Goal: Information Seeking & Learning: Learn about a topic

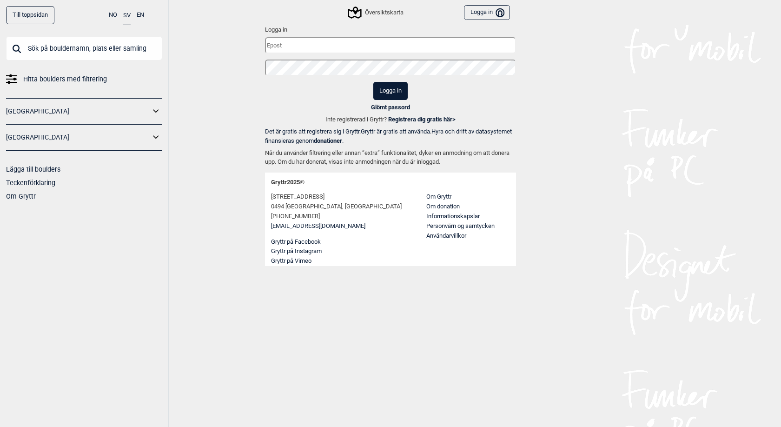
type input "[PERSON_NAME][EMAIL_ADDRESS][DOMAIN_NAME]"
click at [390, 90] on button "Logga in" at bounding box center [390, 91] width 34 height 18
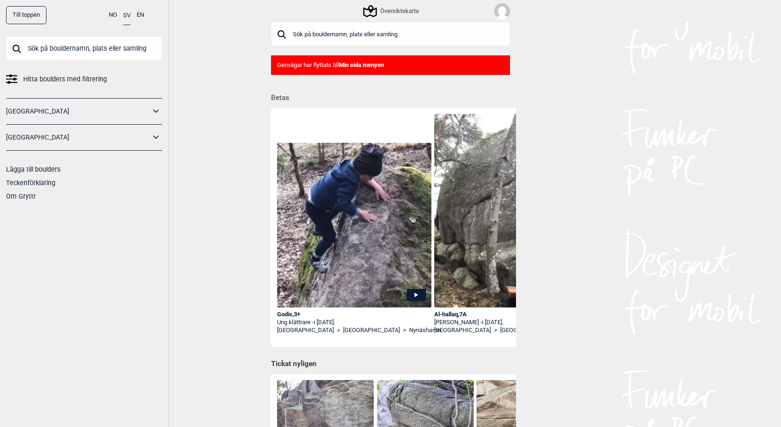
click at [21, 138] on link "[GEOGRAPHIC_DATA]" at bounding box center [78, 137] width 144 height 13
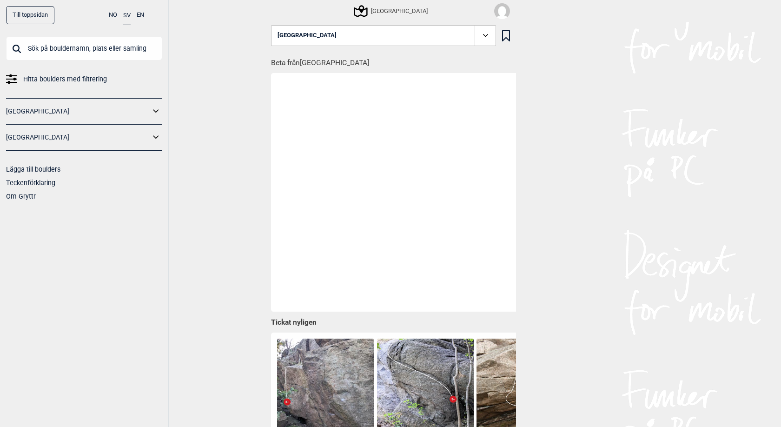
click at [367, 12] on icon at bounding box center [360, 11] width 13 height 12
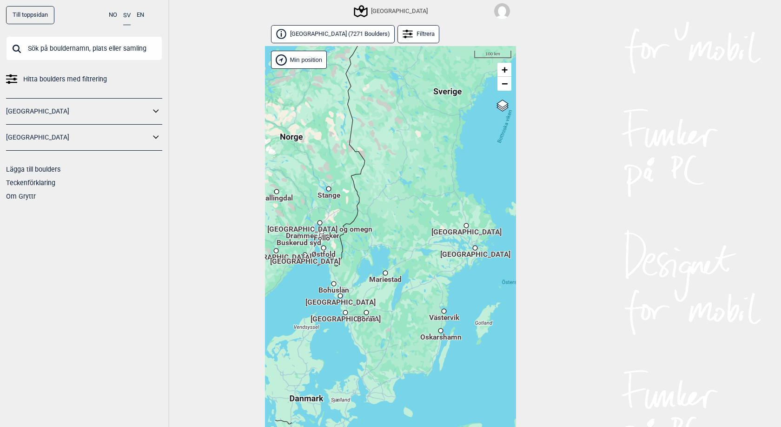
scroll to position [21, 0]
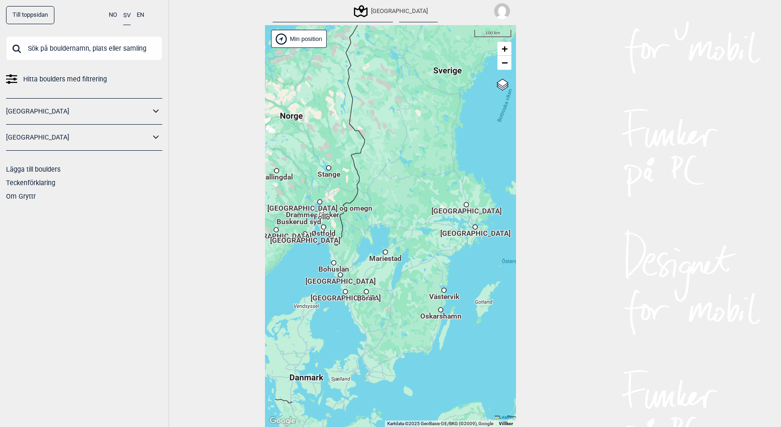
click at [336, 313] on div "Hallingdal Stange [GEOGRAPHIC_DATA] syd [GEOGRAPHIC_DATA] og omegn [GEOGRAPHIC_…" at bounding box center [390, 226] width 251 height 402
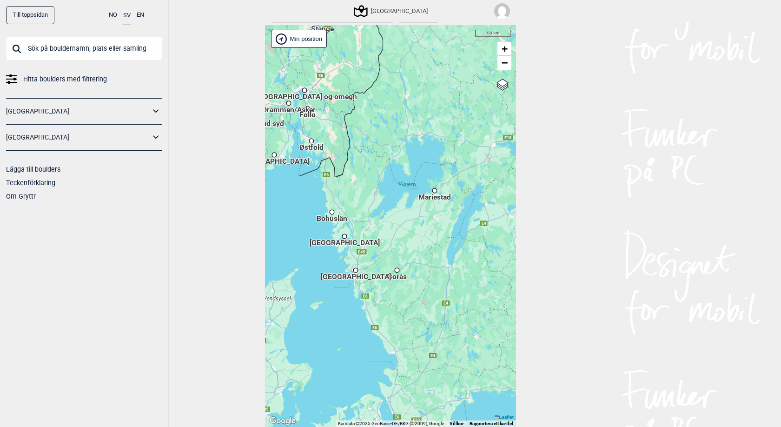
click at [342, 271] on span "[GEOGRAPHIC_DATA]" at bounding box center [356, 271] width 70 height 1
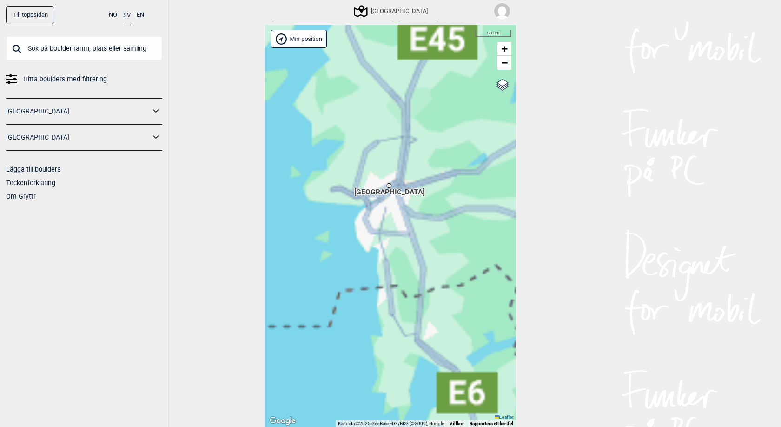
click at [342, 271] on div "Hallingdal Stange [GEOGRAPHIC_DATA] syd [GEOGRAPHIC_DATA] og omegn [GEOGRAPHIC_…" at bounding box center [390, 226] width 251 height 402
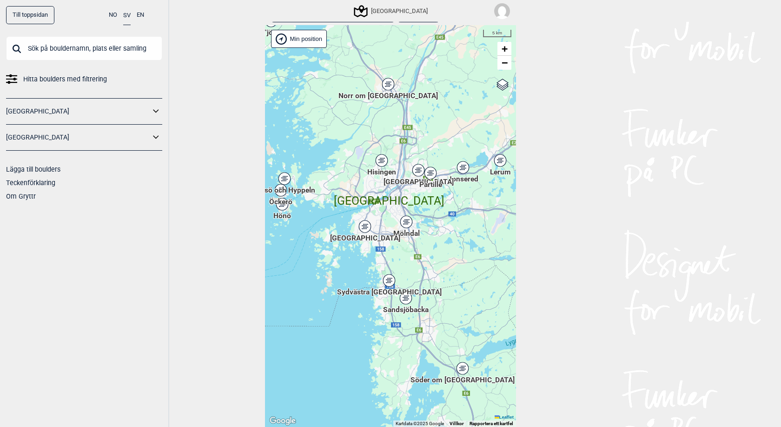
click at [441, 226] on div "Hallingdal Gol [PERSON_NAME] Kolomoen [GEOGRAPHIC_DATA] [GEOGRAPHIC_DATA] [GEOG…" at bounding box center [390, 226] width 251 height 402
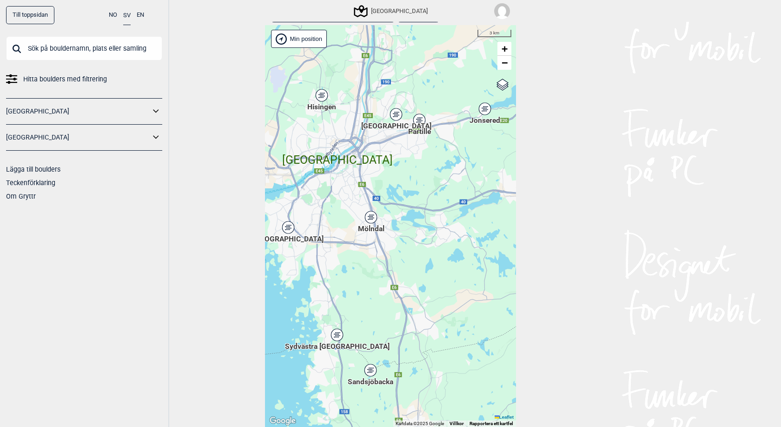
click at [448, 221] on div "Hallingdal Gol [PERSON_NAME] Kolomoen [GEOGRAPHIC_DATA] [GEOGRAPHIC_DATA] [GEOG…" at bounding box center [390, 226] width 251 height 402
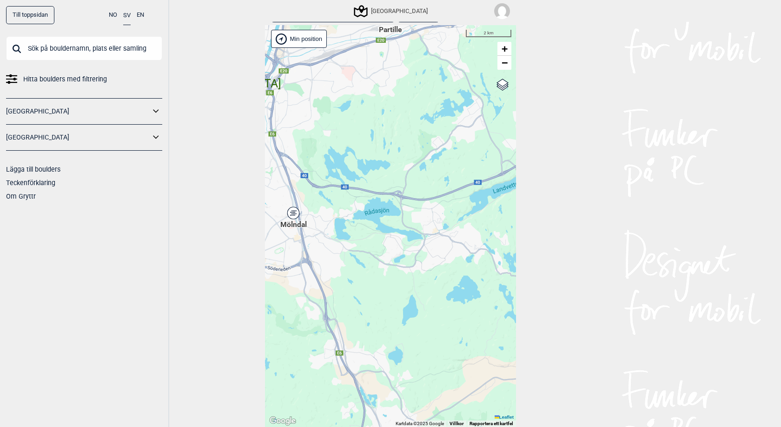
click at [435, 220] on div "Hallingdal Gol [PERSON_NAME] Kolomoen [GEOGRAPHIC_DATA] [GEOGRAPHIC_DATA] [GEOG…" at bounding box center [390, 226] width 251 height 402
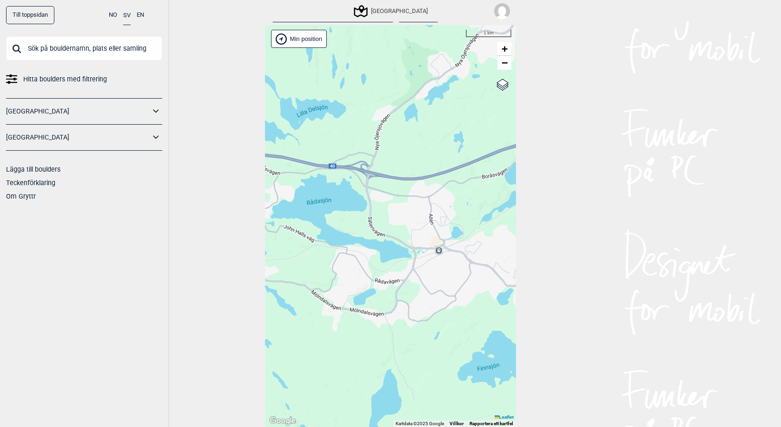
drag, startPoint x: 381, startPoint y: 221, endPoint x: 432, endPoint y: 221, distance: 50.7
click at [432, 221] on div "Hallingdal Gol [PERSON_NAME] Kolomoen [GEOGRAPHIC_DATA] [GEOGRAPHIC_DATA] [GEOG…" at bounding box center [390, 226] width 251 height 402
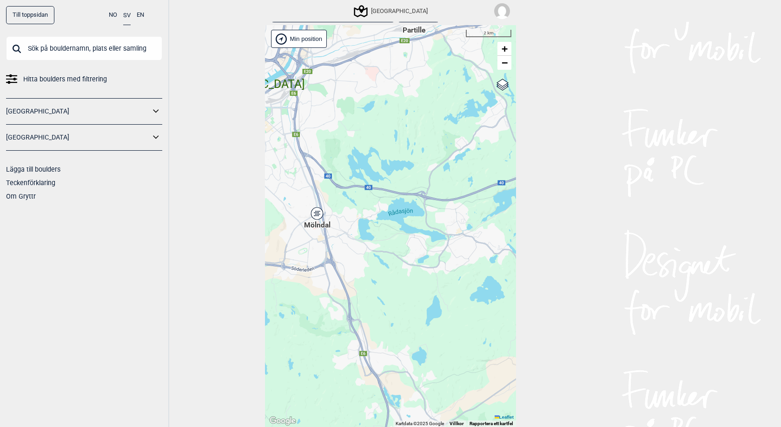
click at [316, 212] on div "Mölndal" at bounding box center [317, 214] width 6 height 6
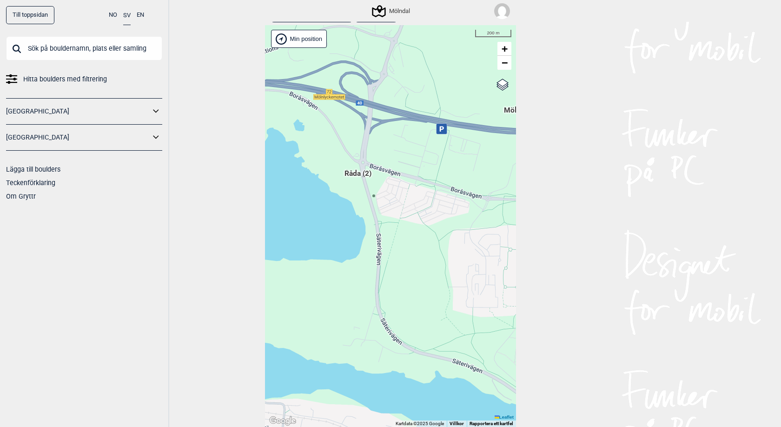
click at [359, 174] on span "Råda (2)" at bounding box center [357, 177] width 27 height 18
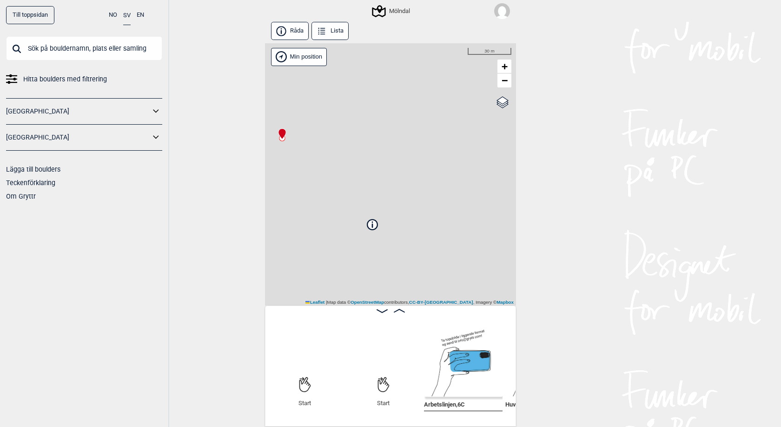
scroll to position [0, 73]
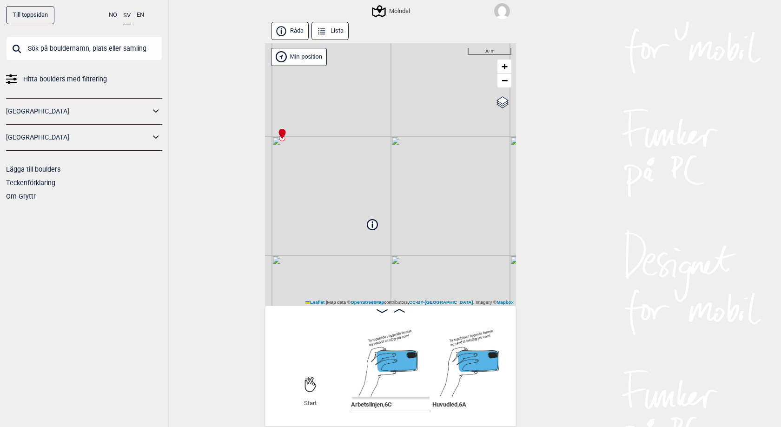
drag, startPoint x: 237, startPoint y: 201, endPoint x: 254, endPoint y: 119, distance: 84.4
click at [254, 119] on div "Till toppsidan NO SV EN Hitta boulders med filtrering [GEOGRAPHIC_DATA] [GEOGRA…" at bounding box center [390, 213] width 781 height 427
click at [472, 355] on img at bounding box center [471, 357] width 79 height 79
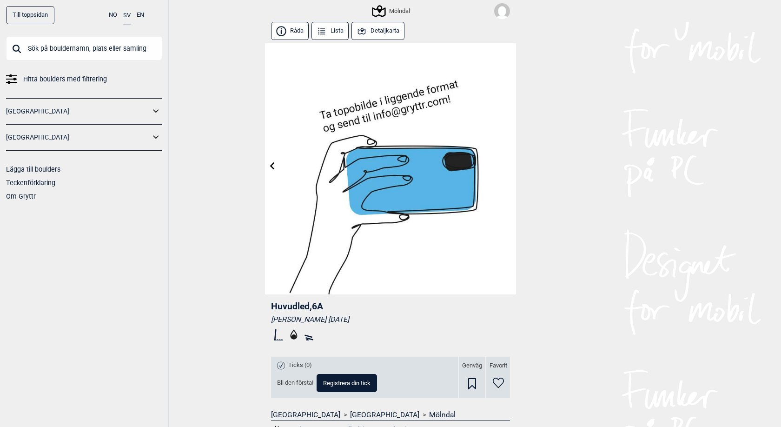
click at [405, 160] on img at bounding box center [390, 168] width 251 height 251
click at [272, 165] on icon at bounding box center [272, 165] width 5 height 7
click at [272, 165] on img at bounding box center [390, 168] width 251 height 251
